Goal: Navigation & Orientation: Find specific page/section

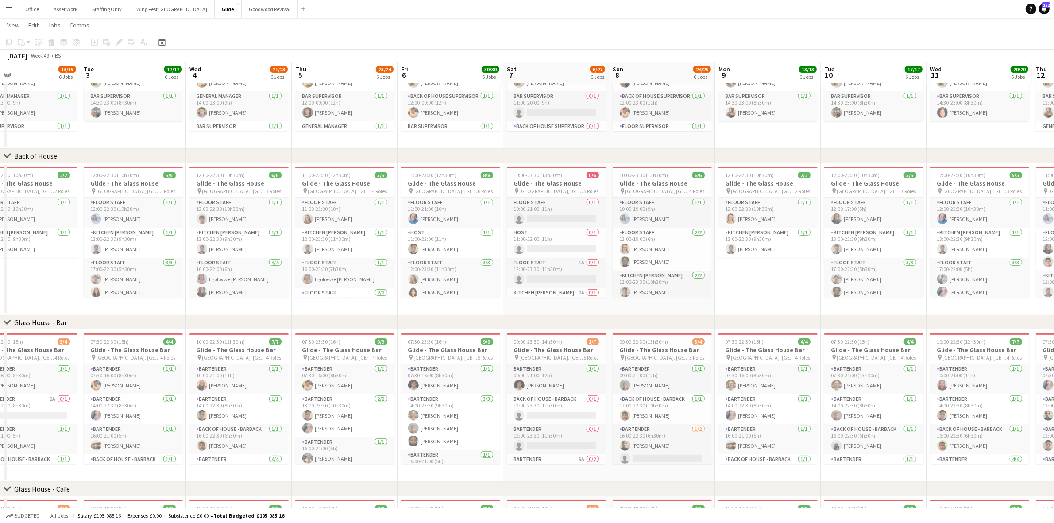
click at [8, 10] on app-icon "Menu" at bounding box center [8, 8] width 7 height 7
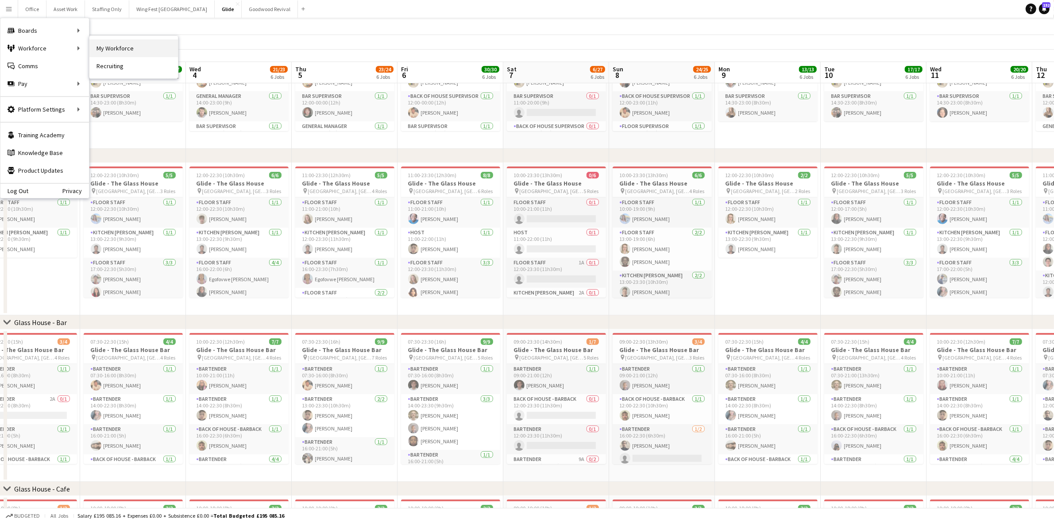
click at [118, 48] on link "My Workforce" at bounding box center [133, 48] width 89 height 18
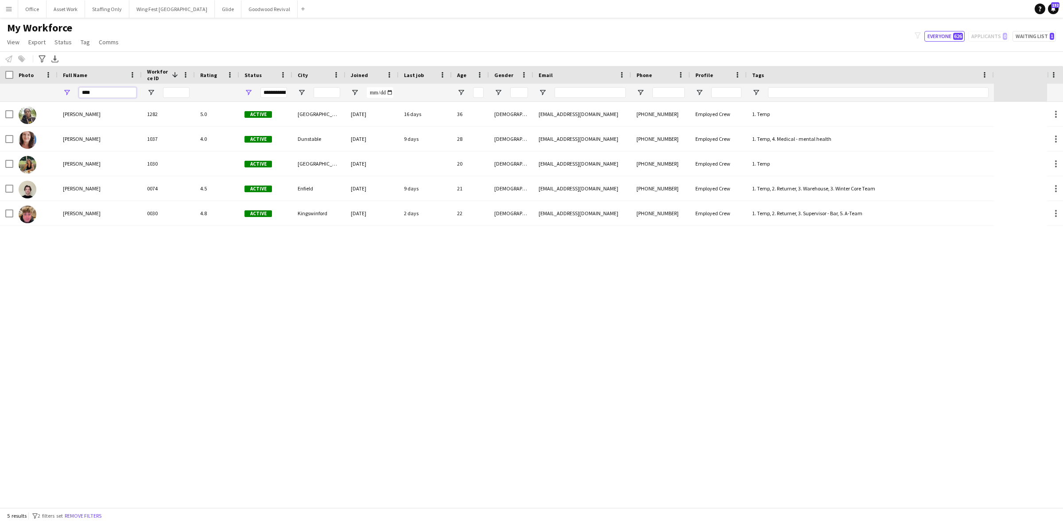
drag, startPoint x: 102, startPoint y: 93, endPoint x: 60, endPoint y: 89, distance: 42.7
click at [62, 89] on div "****" at bounding box center [100, 93] width 84 height 18
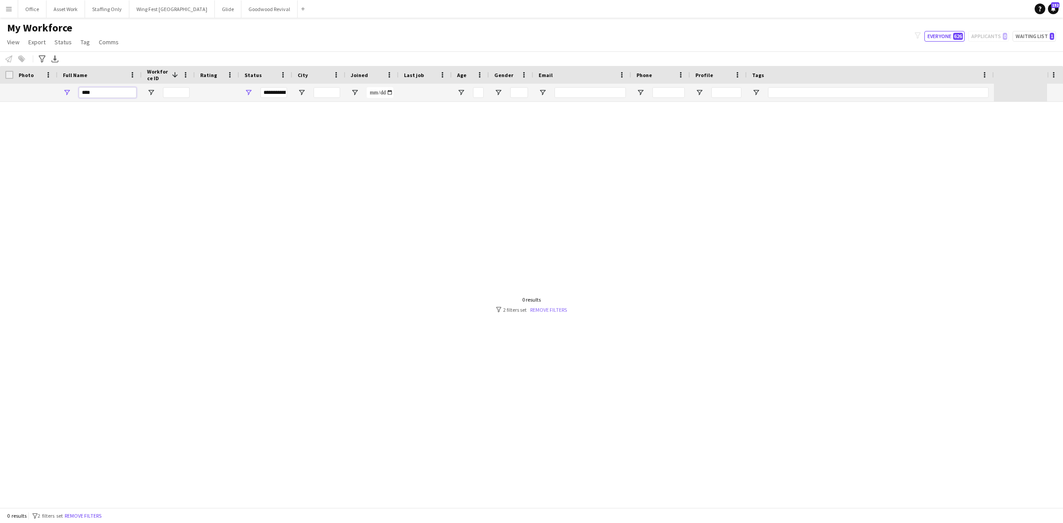
type input "****"
click at [539, 309] on link "Remove filters" at bounding box center [548, 309] width 37 height 7
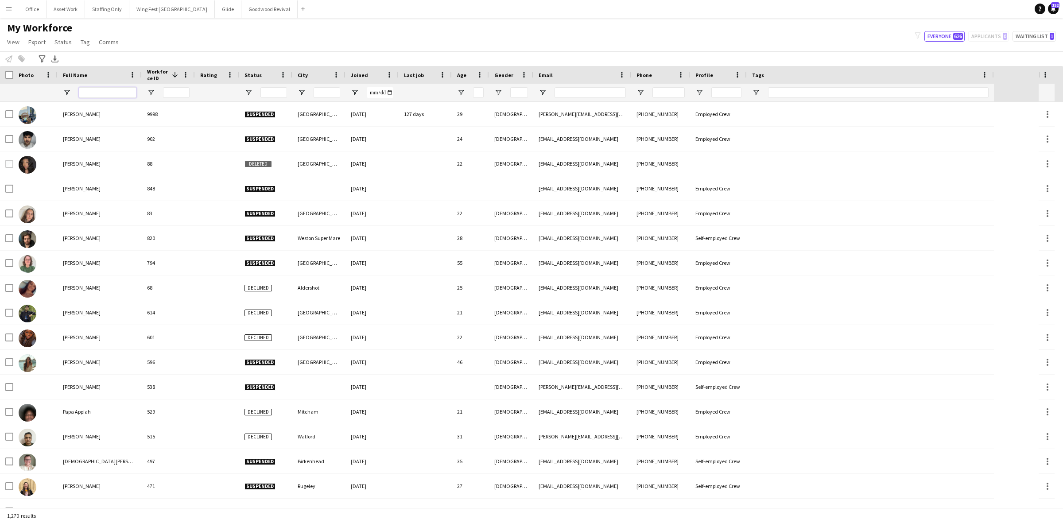
click at [103, 93] on input "Full Name Filter Input" at bounding box center [108, 92] width 58 height 11
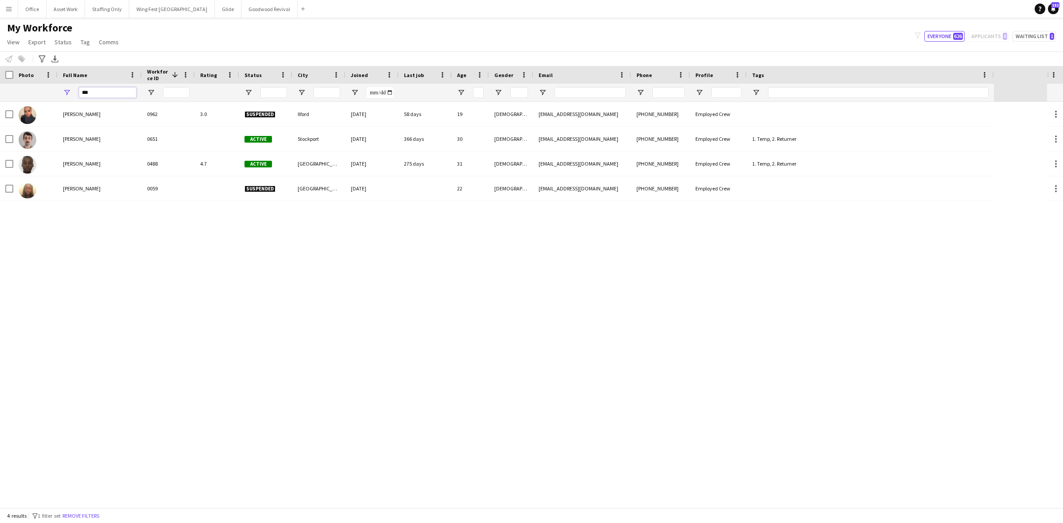
drag, startPoint x: 106, startPoint y: 92, endPoint x: 68, endPoint y: 87, distance: 38.8
click at [68, 87] on div "***" at bounding box center [100, 93] width 84 height 18
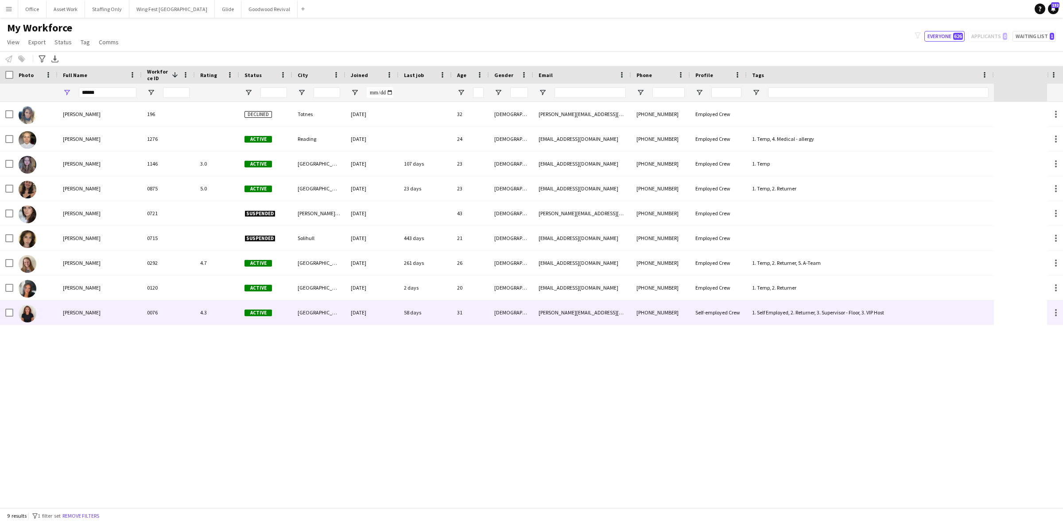
click at [94, 313] on span "[PERSON_NAME]" at bounding box center [82, 312] width 38 height 7
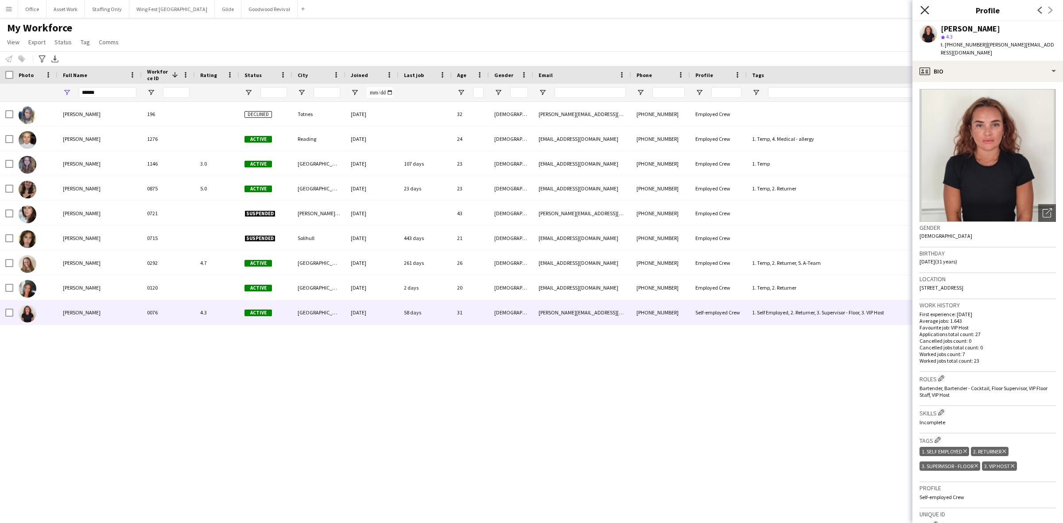
click at [924, 10] on icon at bounding box center [924, 10] width 8 height 8
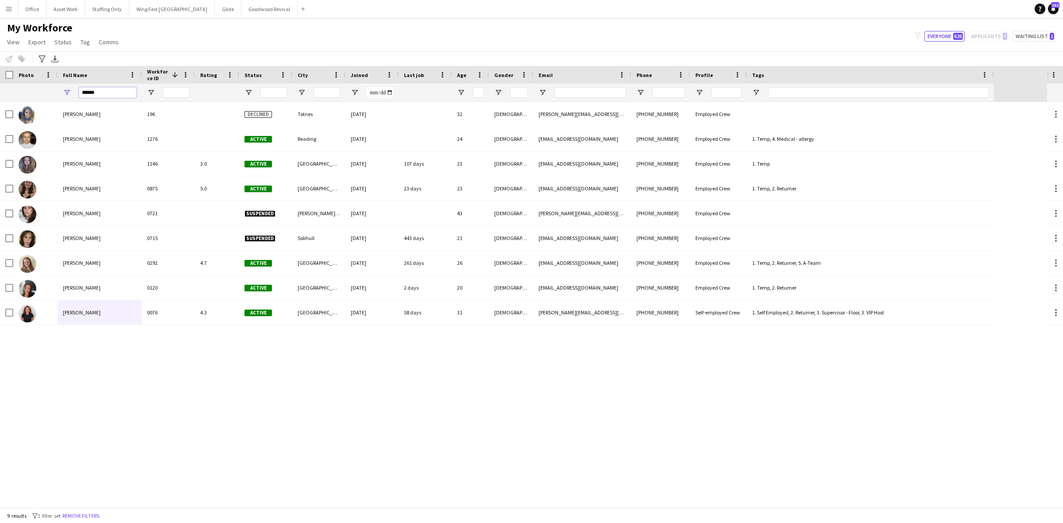
drag, startPoint x: 105, startPoint y: 94, endPoint x: 45, endPoint y: 89, distance: 59.9
click at [45, 91] on div "******" at bounding box center [496, 93] width 993 height 18
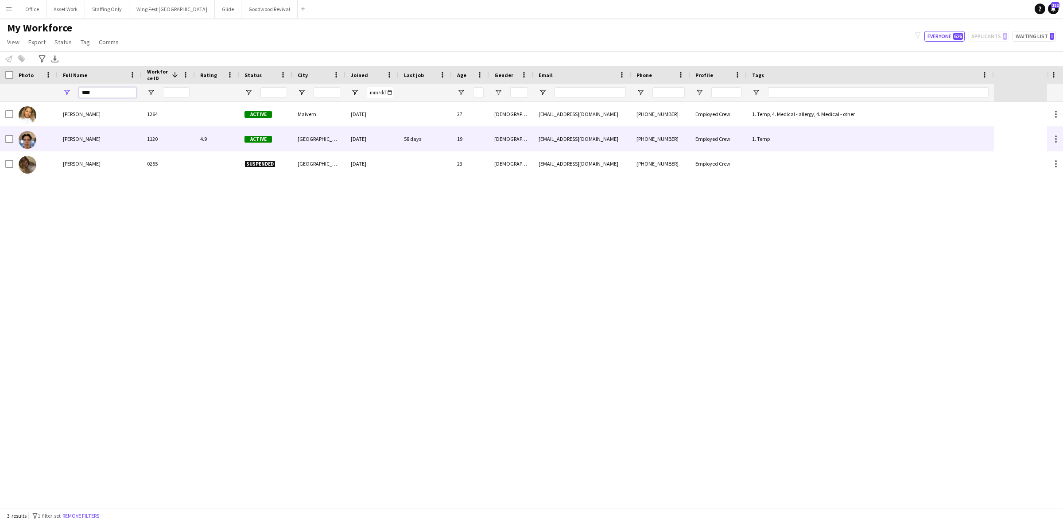
type input "****"
click at [81, 141] on span "[PERSON_NAME]" at bounding box center [82, 138] width 38 height 7
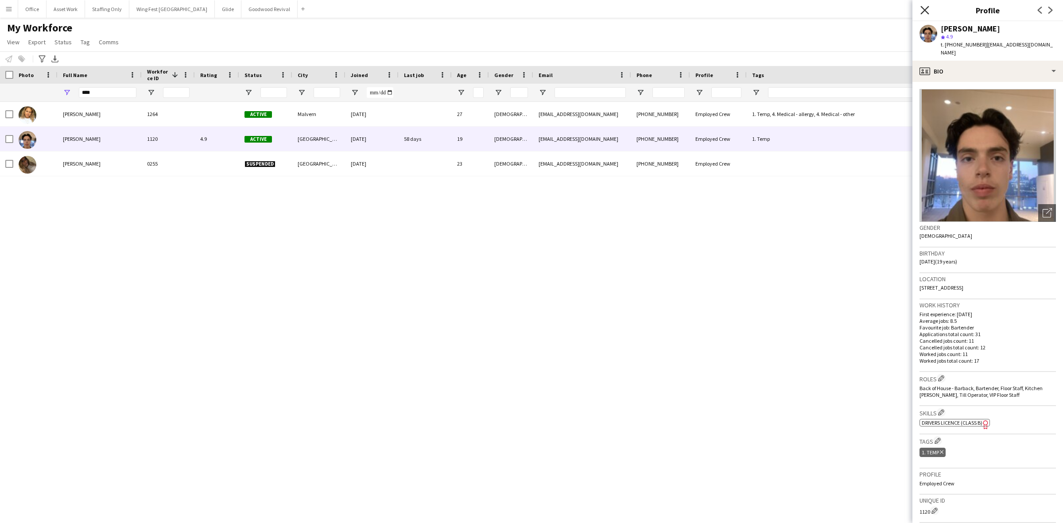
click at [925, 8] on icon "Close pop-in" at bounding box center [924, 10] width 8 height 8
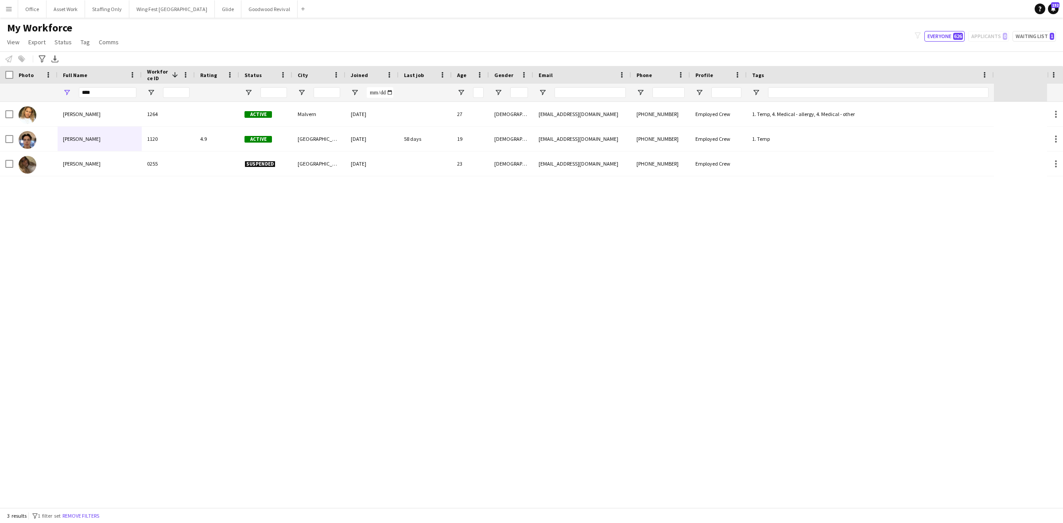
click at [10, 12] on app-icon "Menu" at bounding box center [8, 8] width 7 height 7
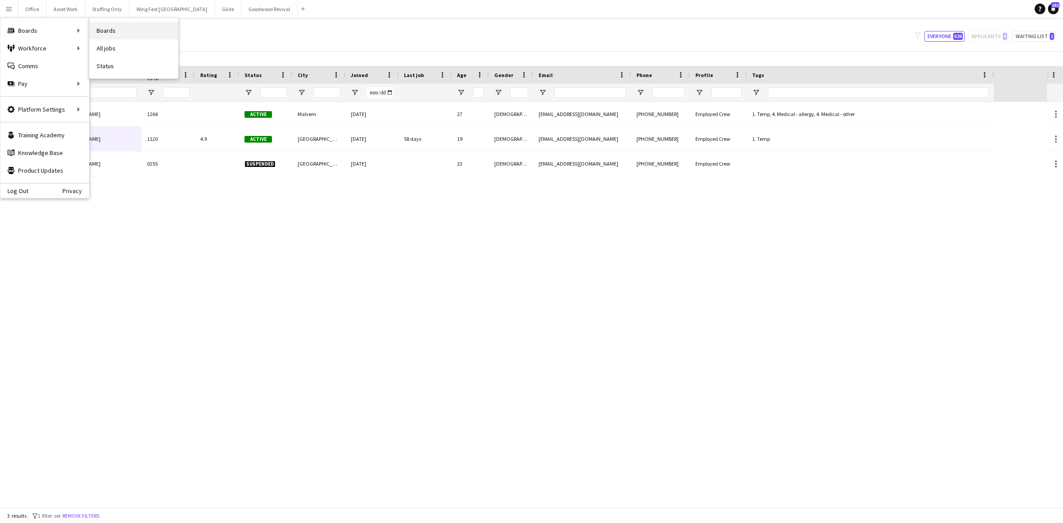
click at [93, 32] on link "Boards" at bounding box center [133, 31] width 89 height 18
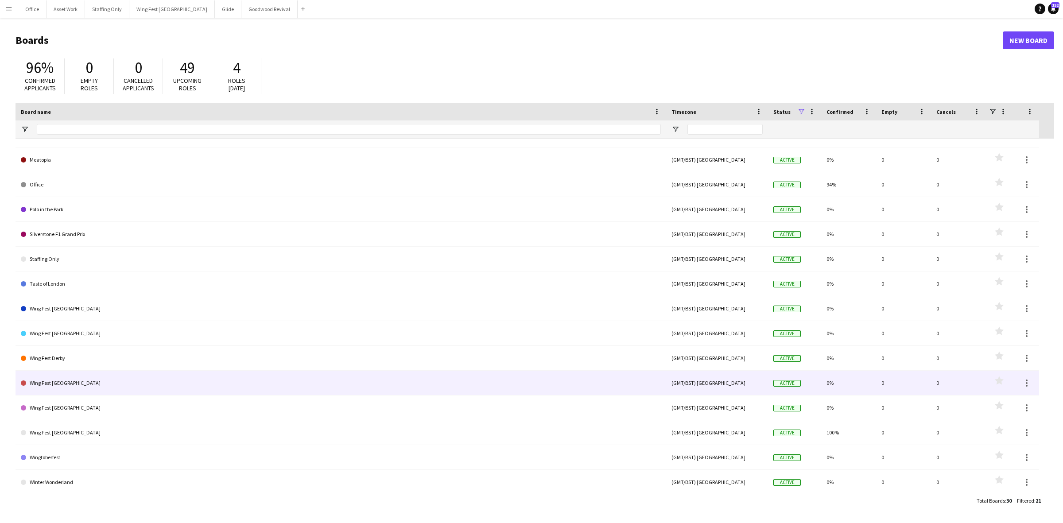
scroll to position [167, 0]
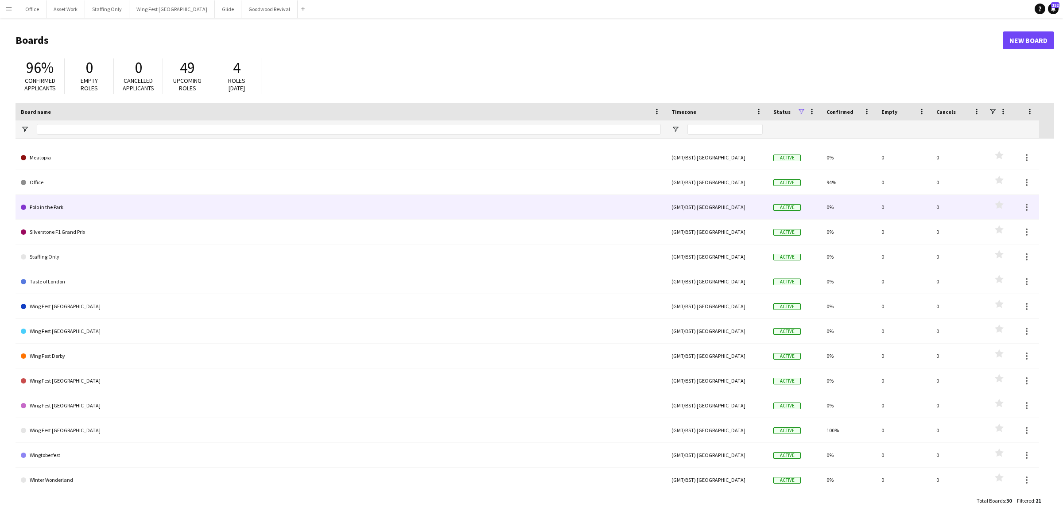
click at [61, 209] on link "Polo in the Park" at bounding box center [341, 207] width 640 height 25
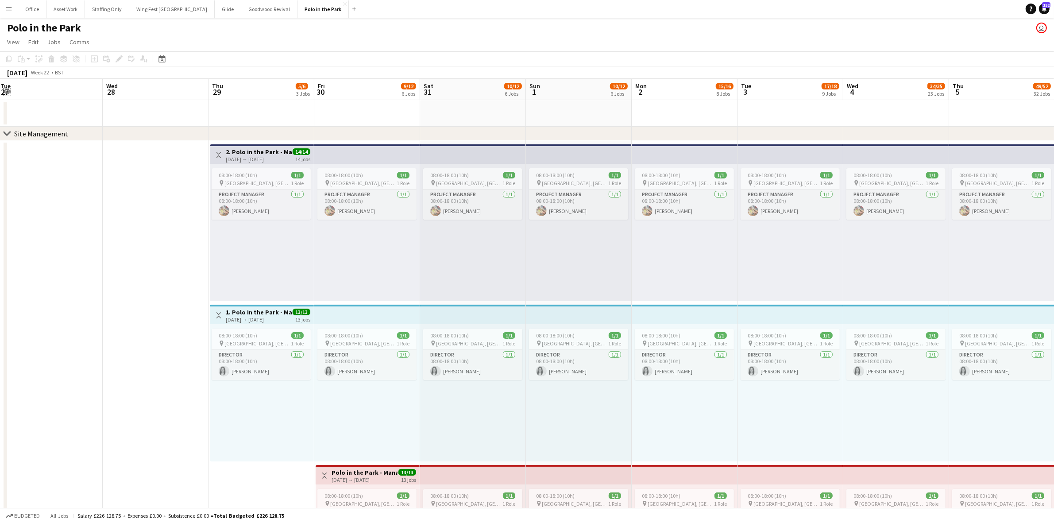
click at [4, 89] on app-icon "Expand/collapse" at bounding box center [7, 91] width 7 height 8
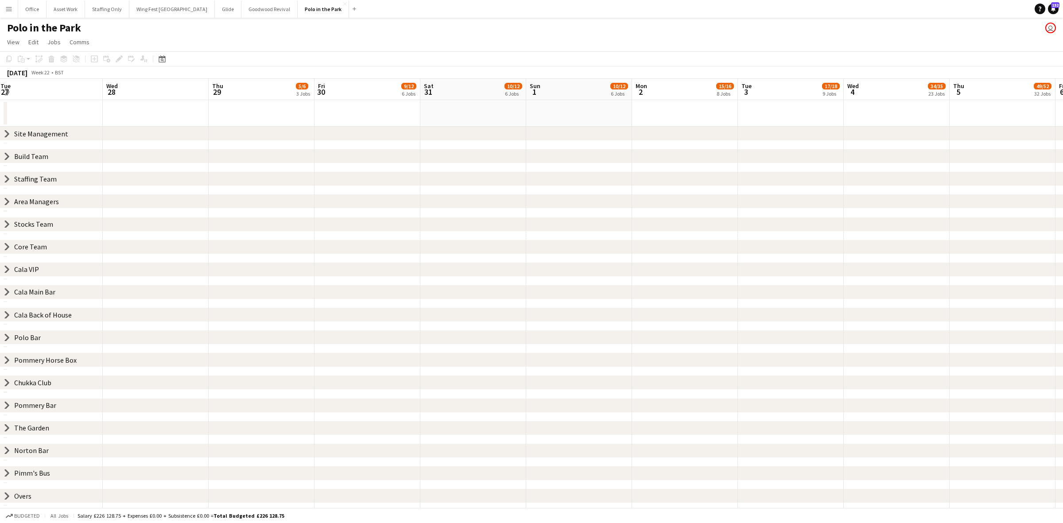
click at [7, 269] on icon "chevron-right" at bounding box center [7, 269] width 7 height 7
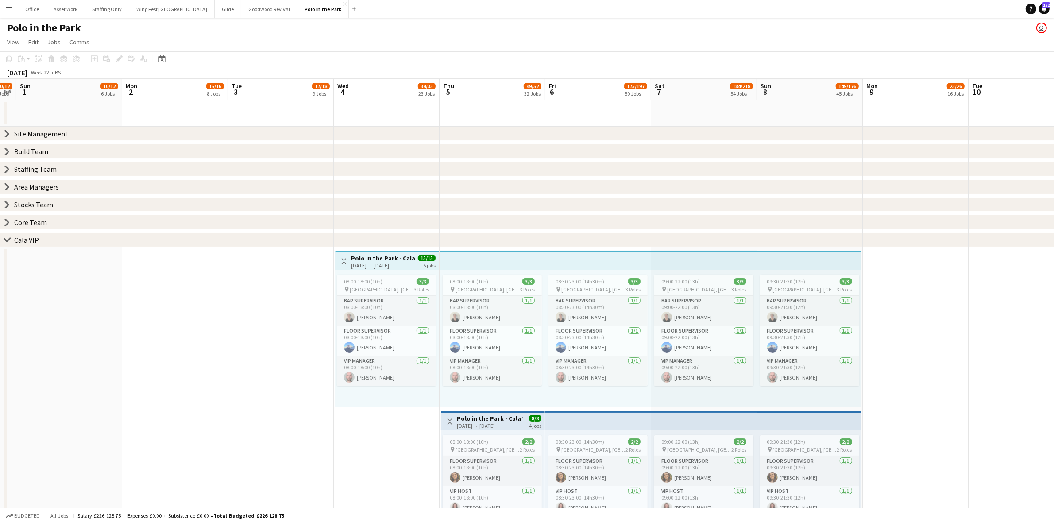
scroll to position [0, 324]
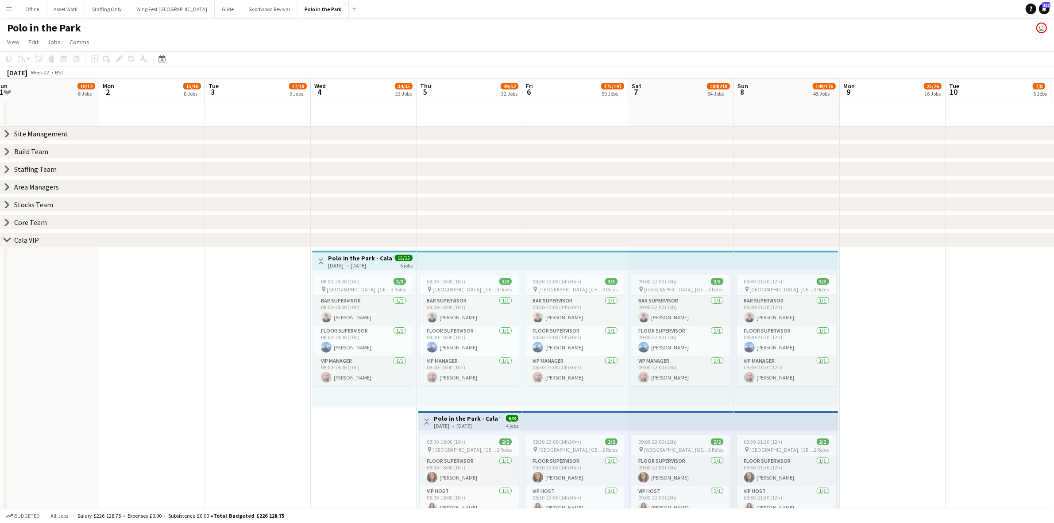
drag, startPoint x: 694, startPoint y: 337, endPoint x: 162, endPoint y: 335, distance: 532.6
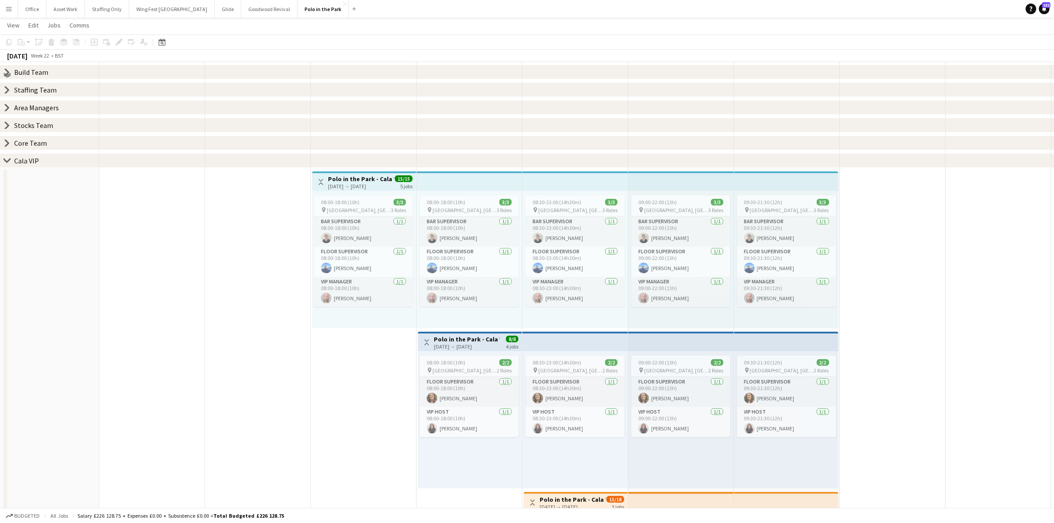
scroll to position [55, 0]
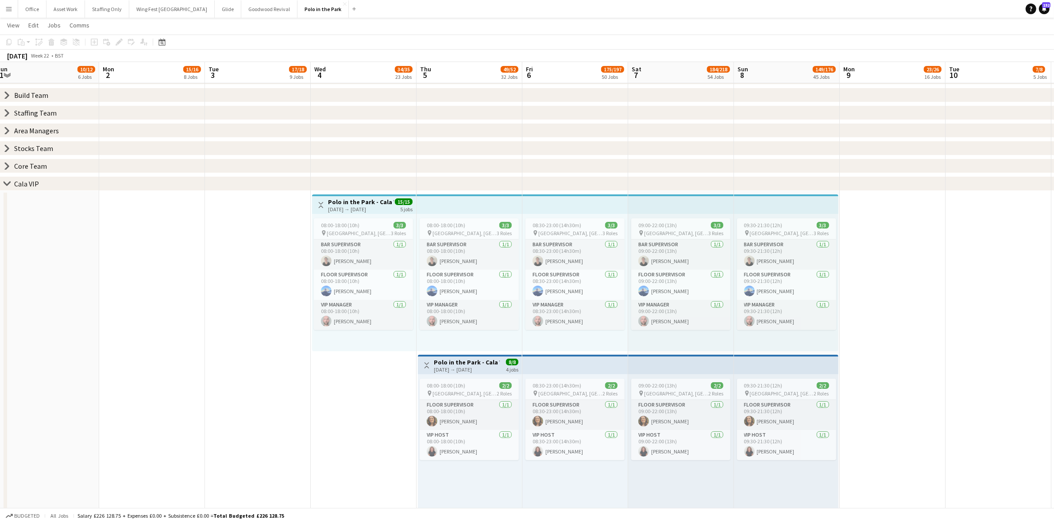
click at [5, 181] on icon "chevron-right" at bounding box center [7, 183] width 7 height 7
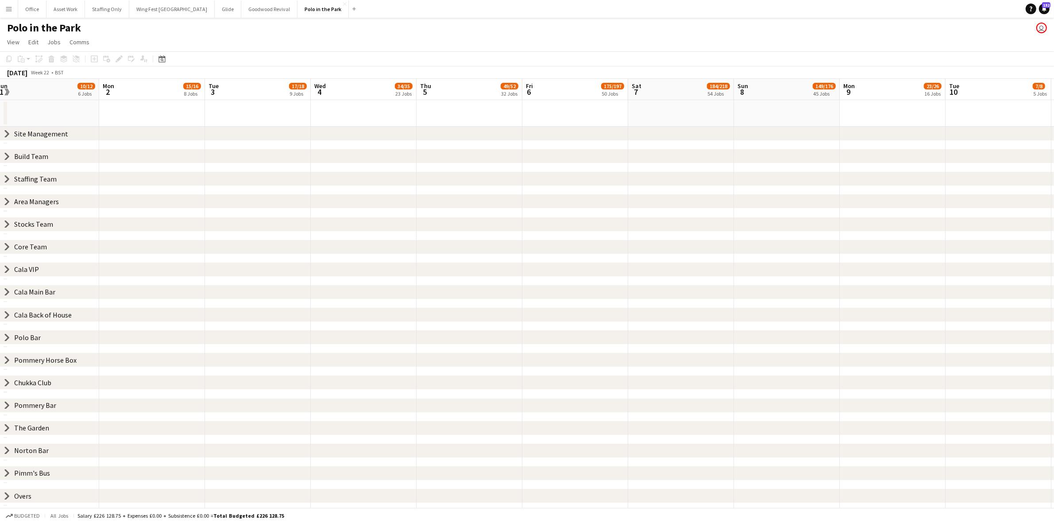
scroll to position [0, 0]
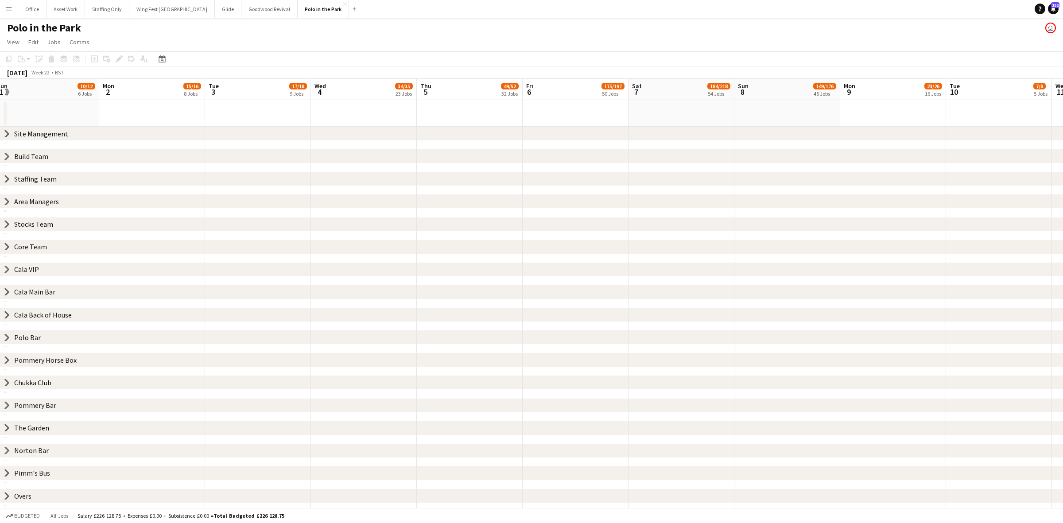
click at [8, 266] on icon "chevron-right" at bounding box center [7, 269] width 7 height 7
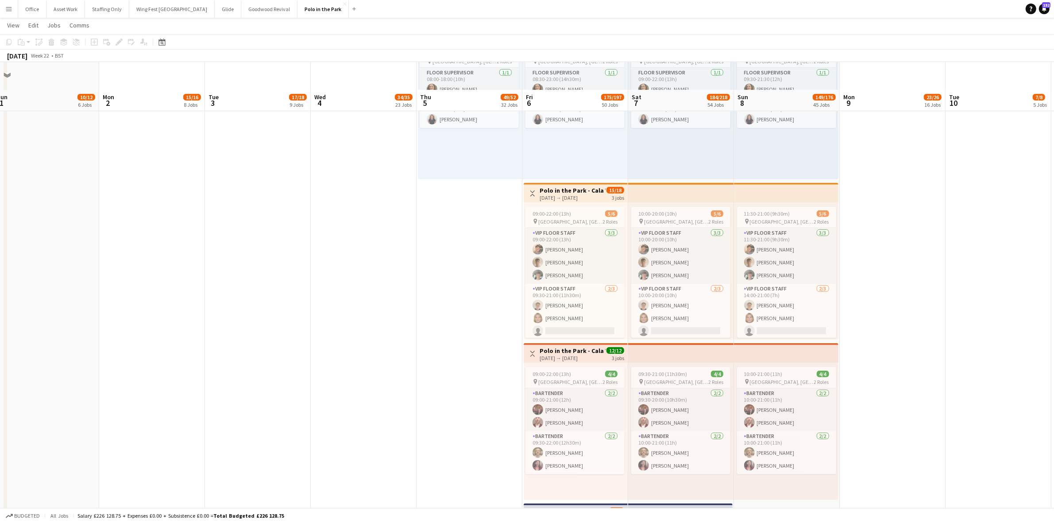
scroll to position [553, 0]
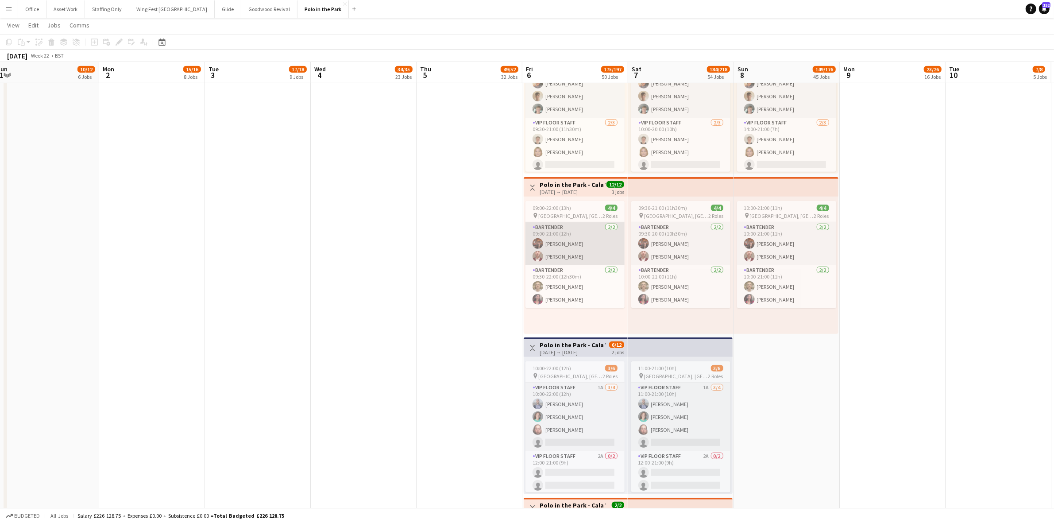
click at [572, 263] on app-card-role "Bartender [DATE] 09:00-21:00 (12h) [PERSON_NAME] [PERSON_NAME]" at bounding box center [575, 243] width 99 height 43
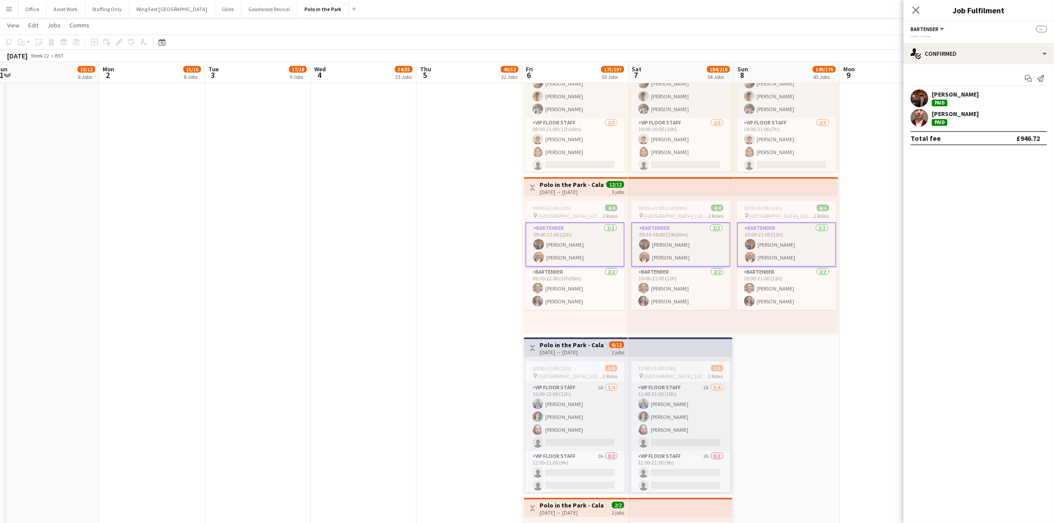
click at [924, 120] on app-user-avatar at bounding box center [920, 118] width 18 height 18
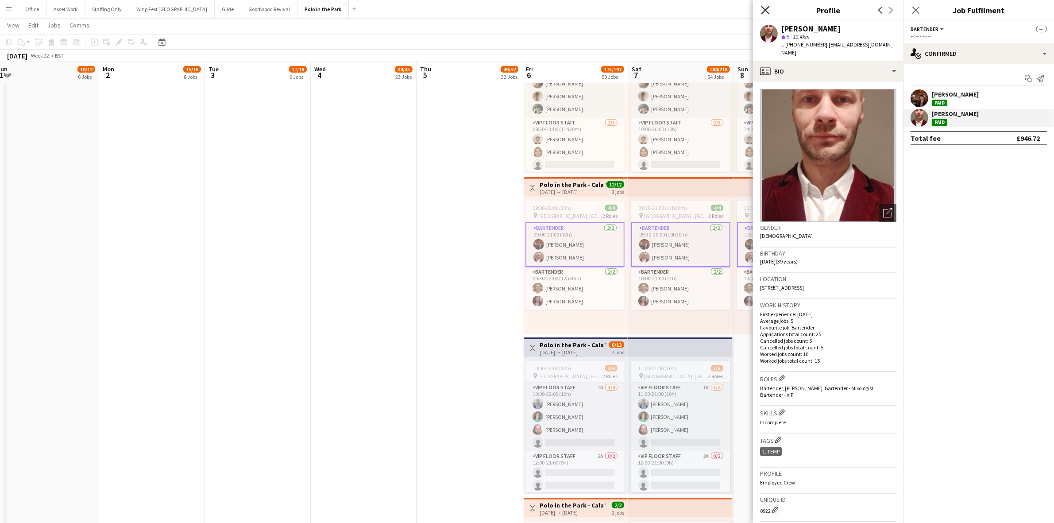
click at [766, 11] on icon at bounding box center [765, 10] width 8 height 8
